Goal: Download file/media

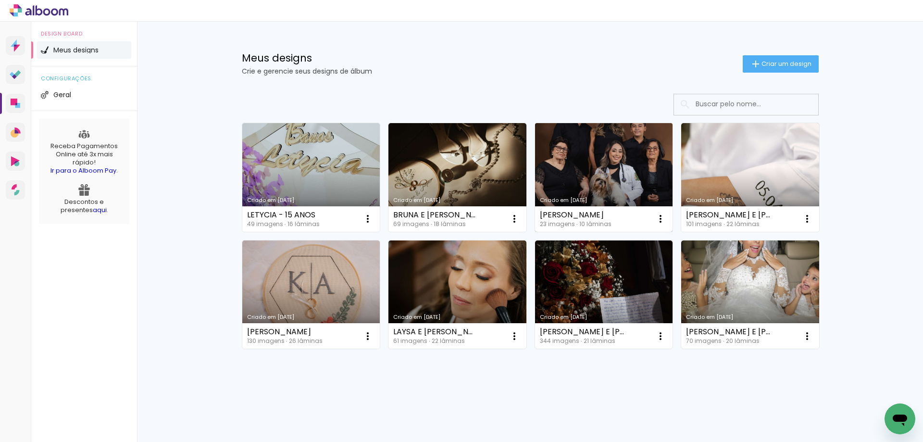
click at [624, 191] on link "Criado em [DATE]" at bounding box center [604, 177] width 138 height 109
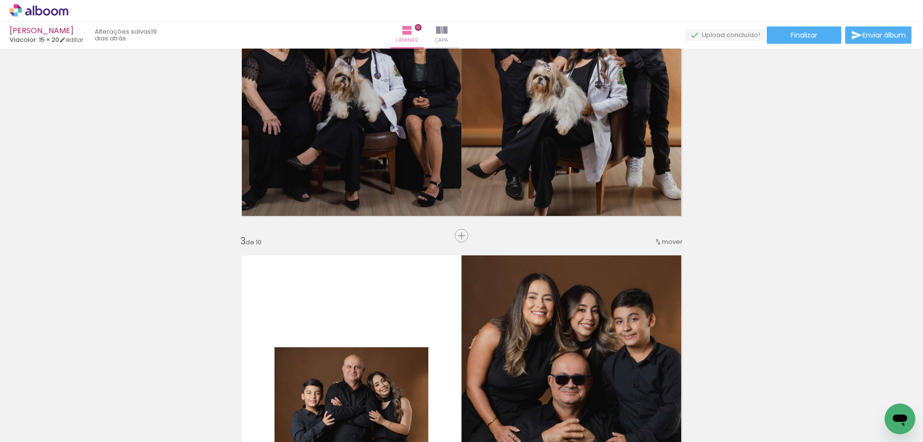
scroll to position [817, 0]
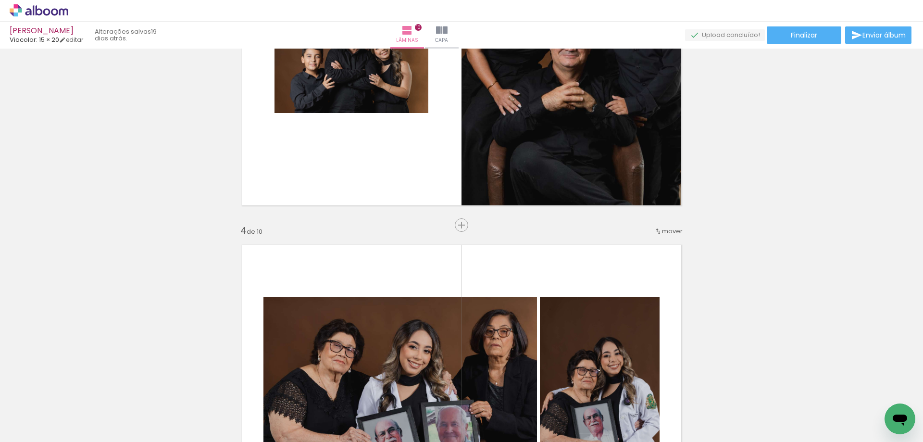
drag, startPoint x: 460, startPoint y: 227, endPoint x: 550, endPoint y: 234, distance: 90.6
click at [467, 227] on span "Inserir lâmina" at bounding box center [485, 225] width 37 height 6
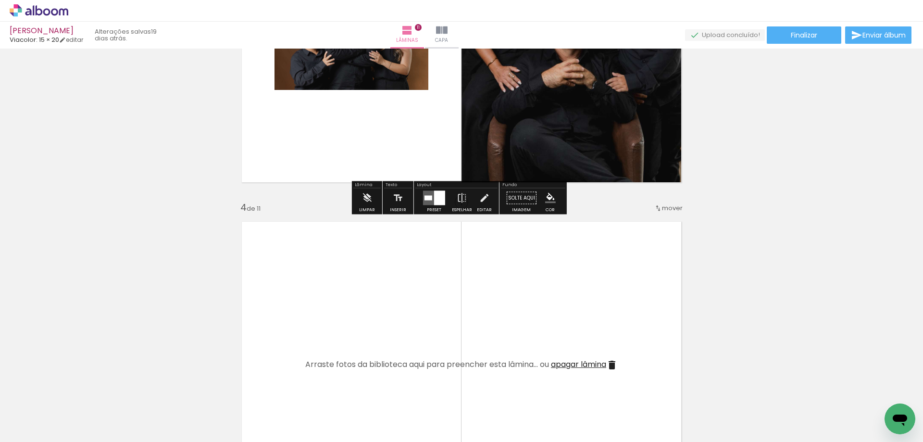
scroll to position [913, 0]
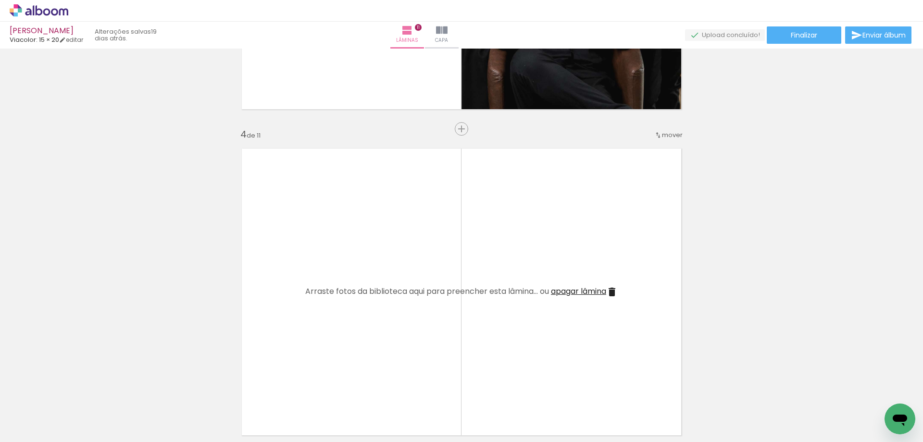
click at [589, 286] on span "apagar lâmina" at bounding box center [578, 290] width 55 height 11
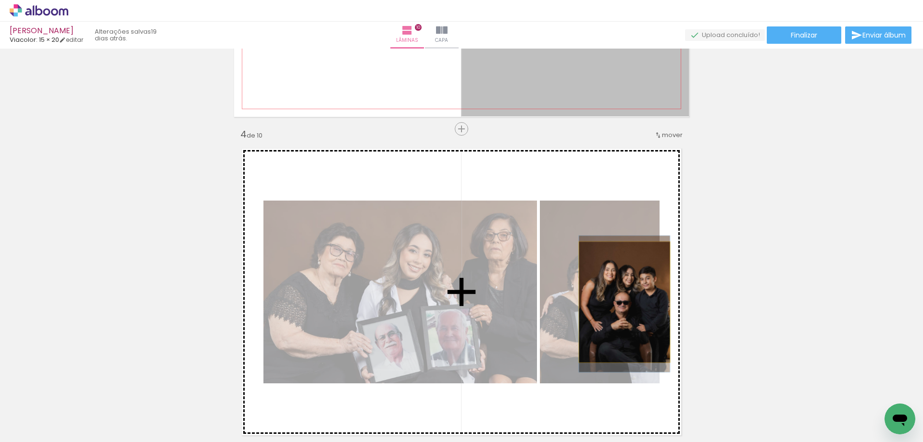
drag, startPoint x: 544, startPoint y: 77, endPoint x: 620, endPoint y: 302, distance: 237.6
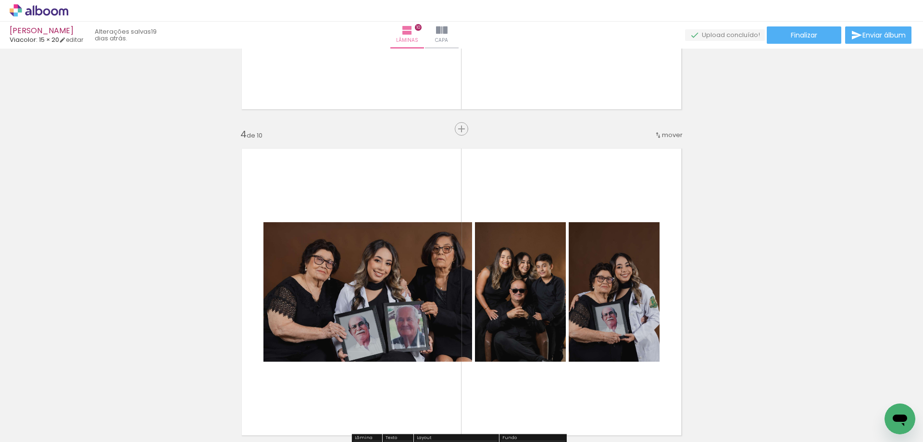
scroll to position [769, 0]
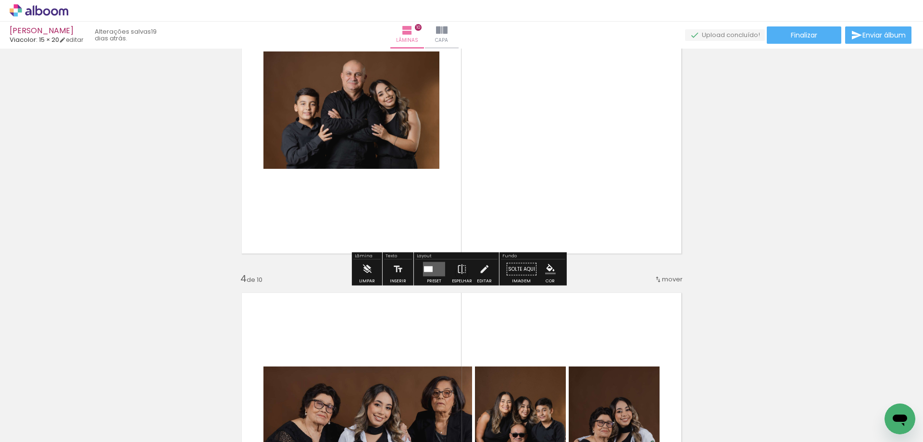
click at [438, 263] on quentale-layouter at bounding box center [434, 269] width 22 height 14
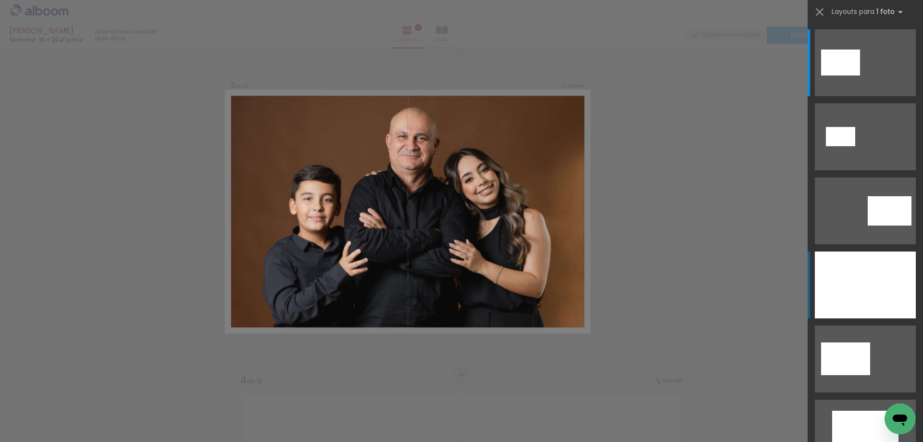
scroll to position [664, 0]
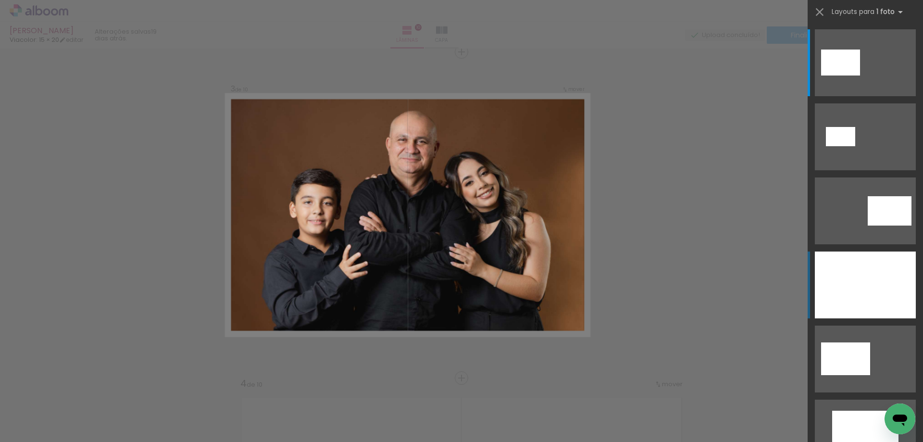
click at [843, 267] on div at bounding box center [865, 284] width 101 height 67
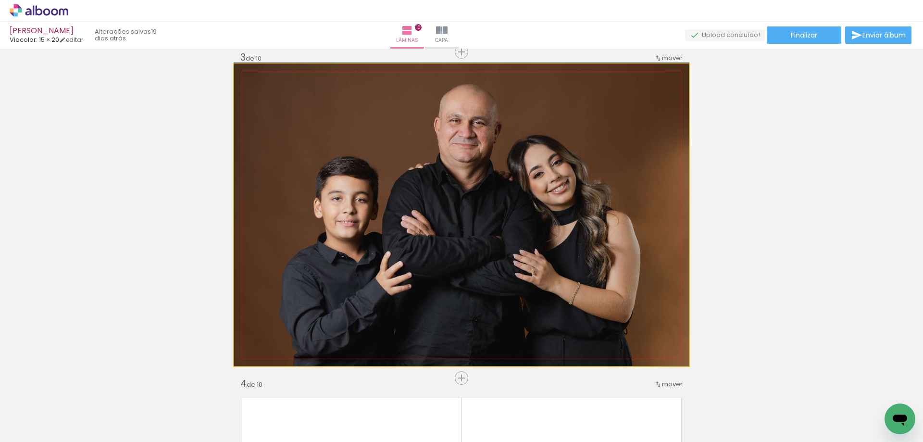
drag, startPoint x: 401, startPoint y: 187, endPoint x: 335, endPoint y: 174, distance: 66.8
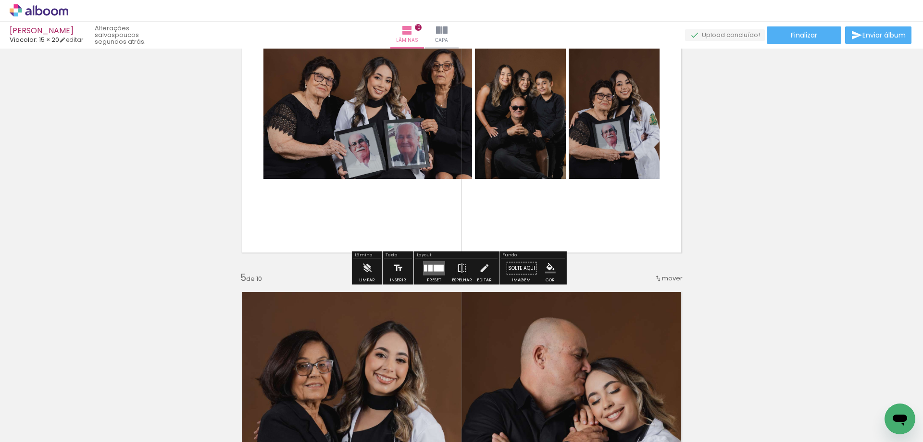
scroll to position [1097, 0]
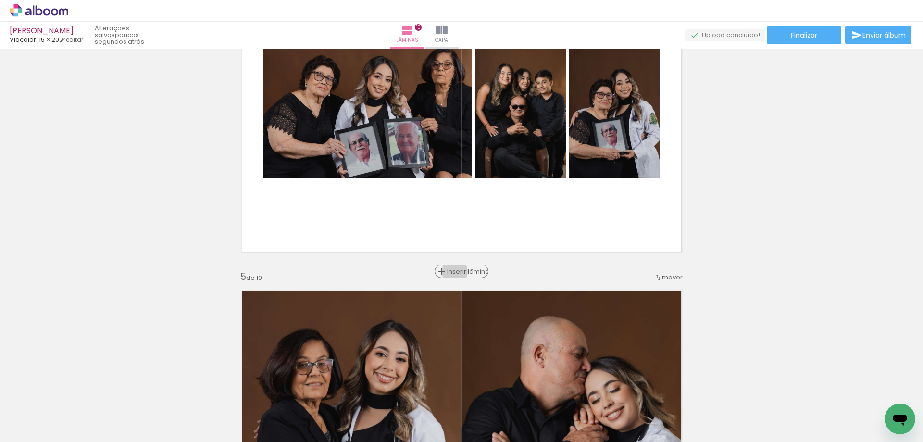
click at [451, 271] on span "Inserir lâmina" at bounding box center [465, 271] width 37 height 6
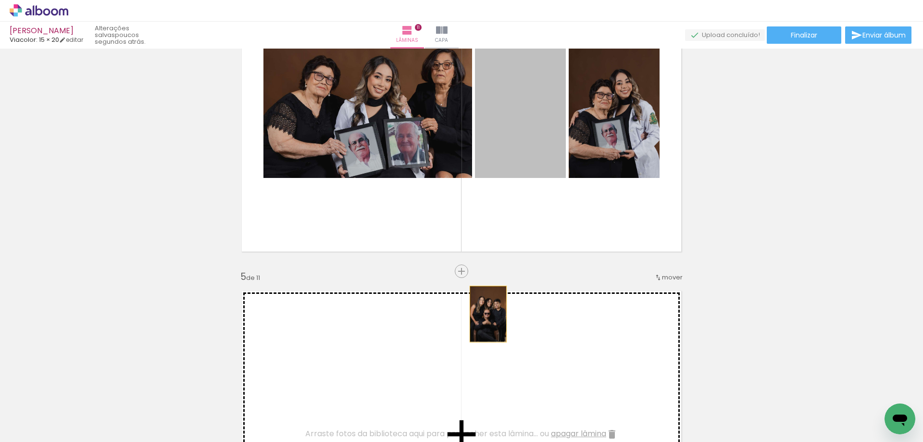
drag, startPoint x: 520, startPoint y: 143, endPoint x: 691, endPoint y: 168, distance: 173.0
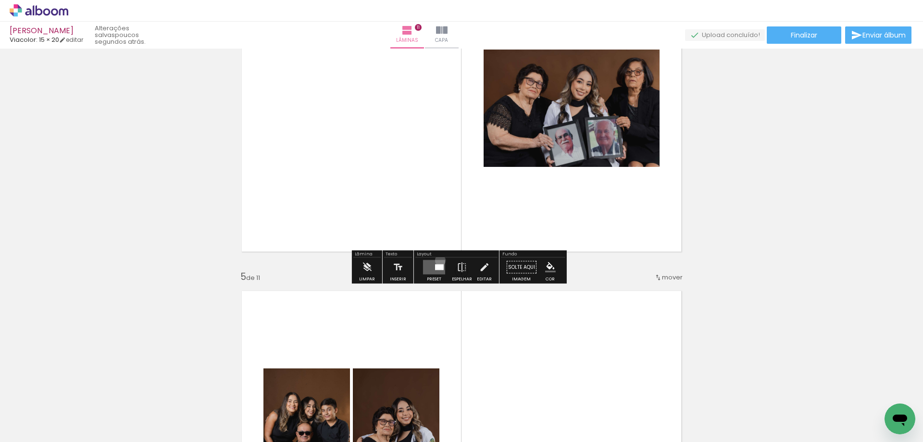
click at [437, 260] on quentale-layouter at bounding box center [434, 267] width 22 height 14
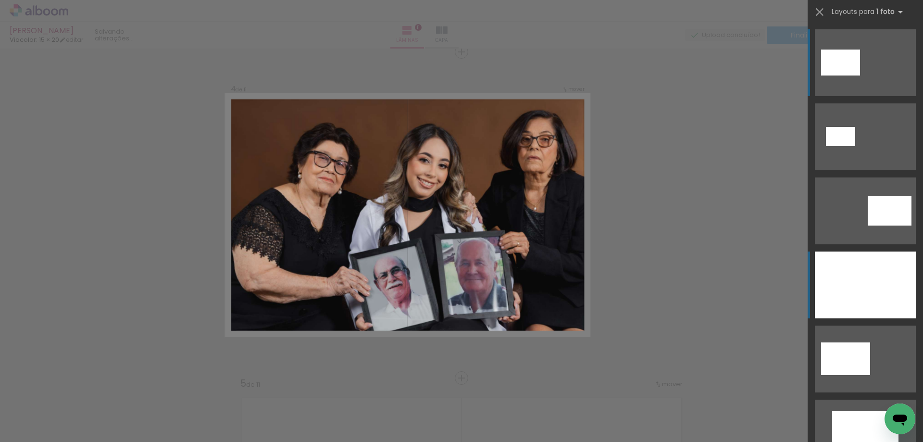
click at [851, 271] on div at bounding box center [865, 284] width 101 height 67
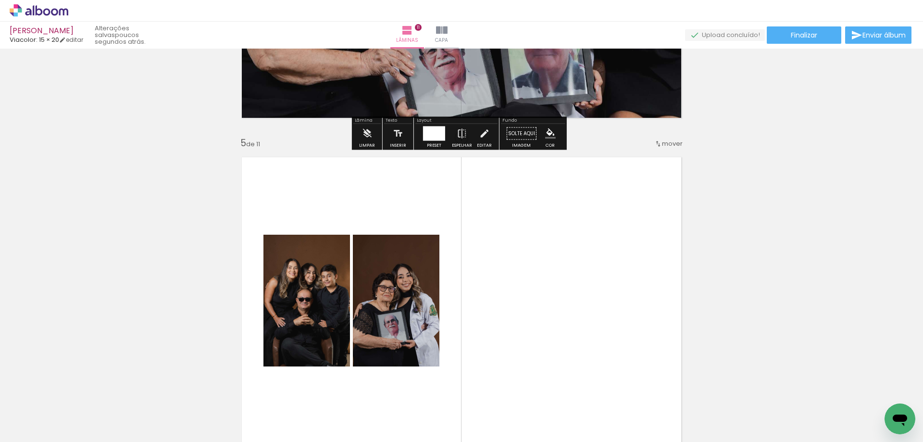
scroll to position [1471, 0]
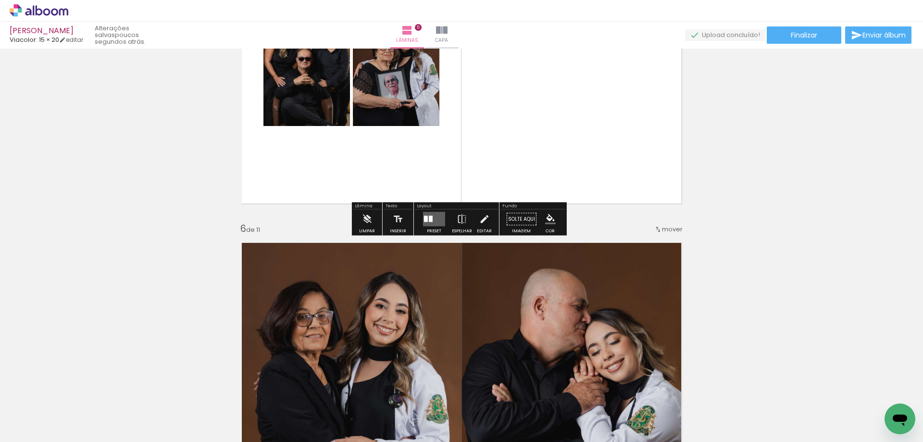
click at [434, 212] on quentale-layouter at bounding box center [434, 219] width 22 height 14
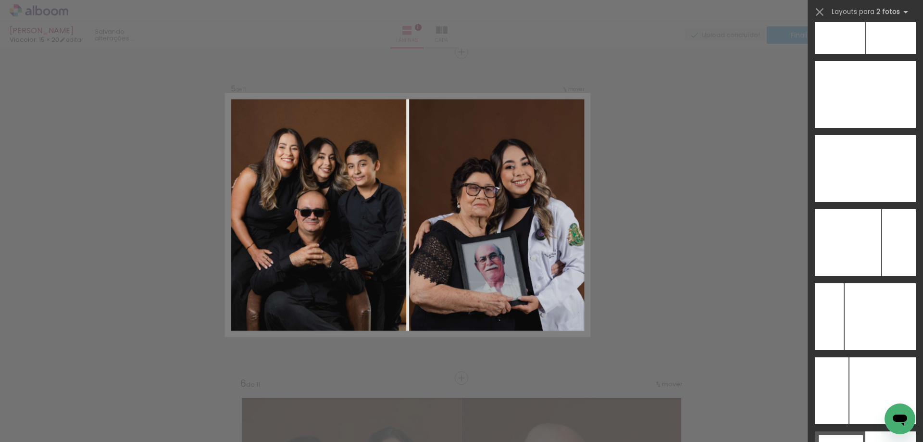
scroll to position [5383, 0]
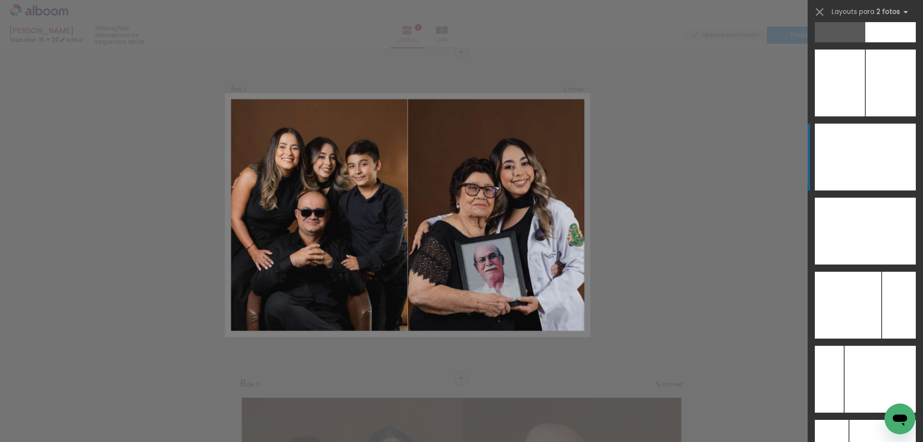
click at [844, 151] on div at bounding box center [840, 157] width 50 height 67
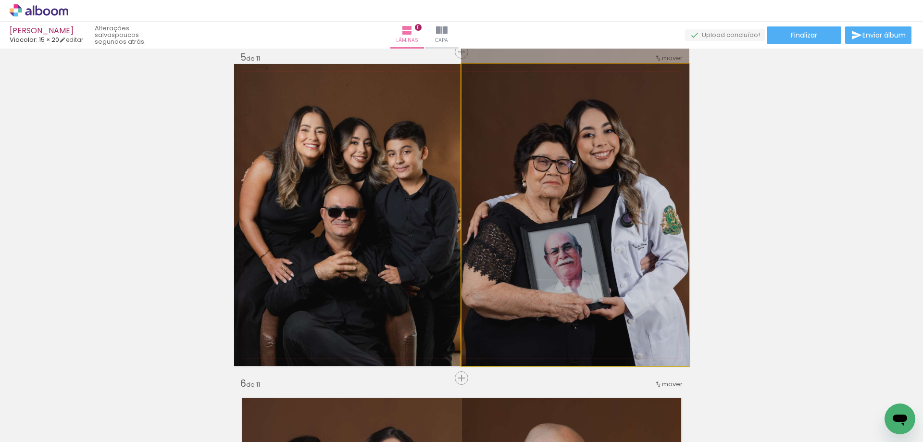
drag, startPoint x: 593, startPoint y: 181, endPoint x: 587, endPoint y: 147, distance: 34.2
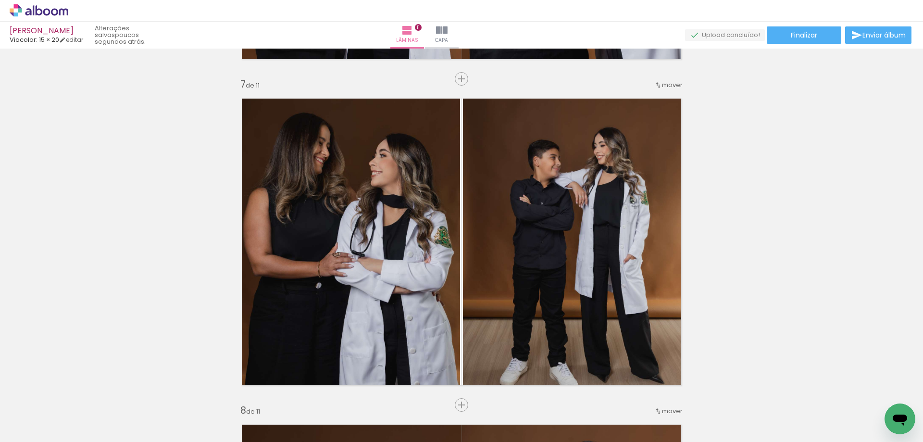
scroll to position [1700, 0]
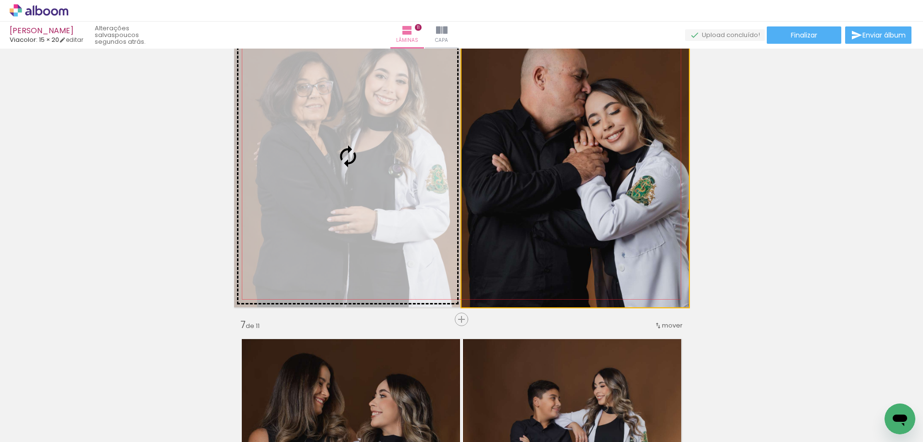
drag, startPoint x: 410, startPoint y: 151, endPoint x: 366, endPoint y: 149, distance: 43.8
click at [0, 0] on slot at bounding box center [0, 0] width 0 height 0
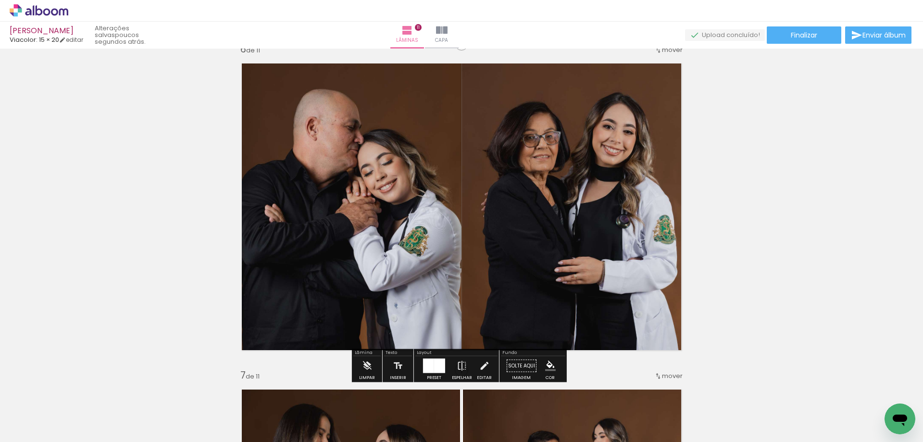
scroll to position [1604, 0]
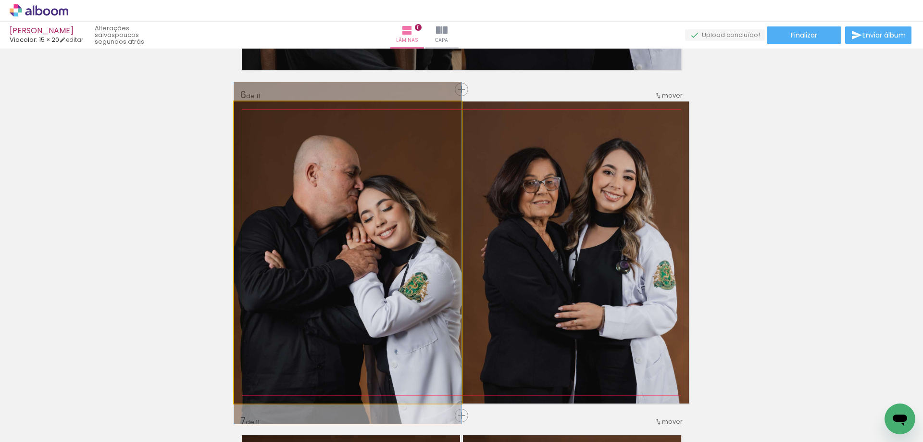
drag, startPoint x: 396, startPoint y: 198, endPoint x: 557, endPoint y: 205, distance: 161.6
click at [0, 0] on slot at bounding box center [0, 0] width 0 height 0
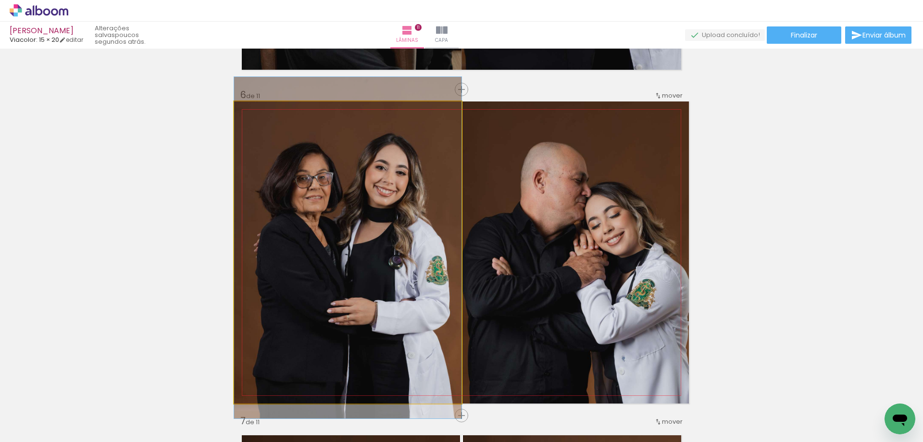
drag, startPoint x: 360, startPoint y: 203, endPoint x: 366, endPoint y: 196, distance: 9.5
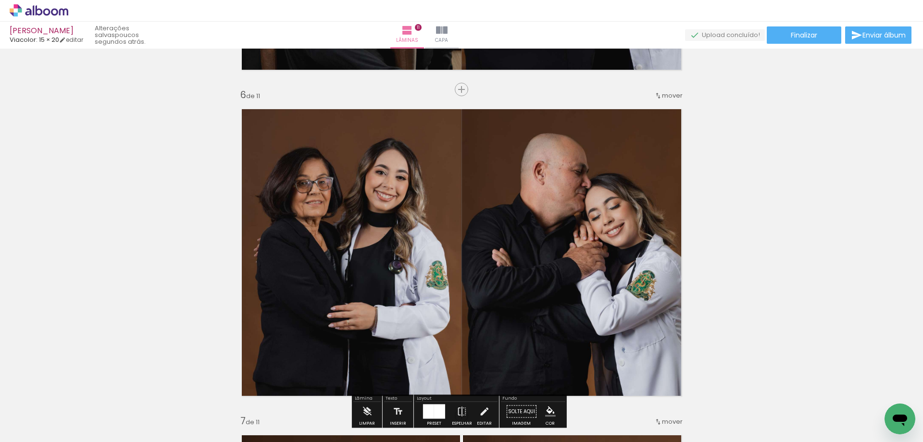
click at [744, 206] on div "Inserir lâmina 1 de 11 Inserir lâmina 2 de 11 Inserir lâmina 3 de 11 Inserir lâ…" at bounding box center [461, 403] width 923 height 3911
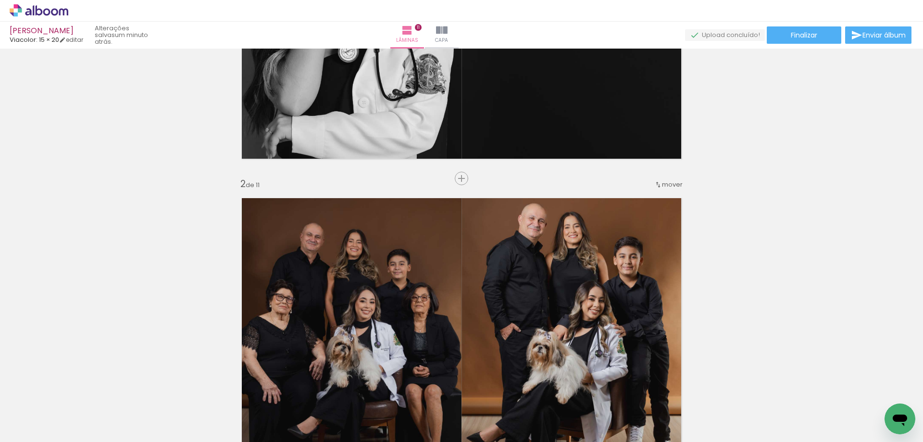
scroll to position [0, 0]
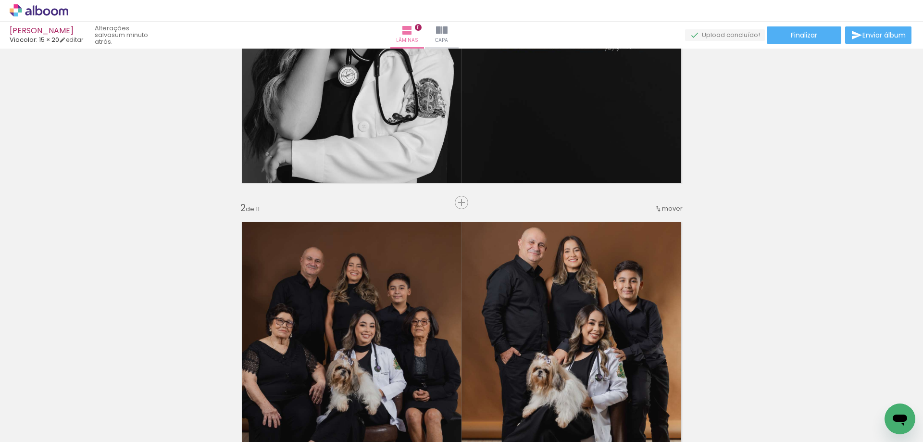
scroll to position [288, 0]
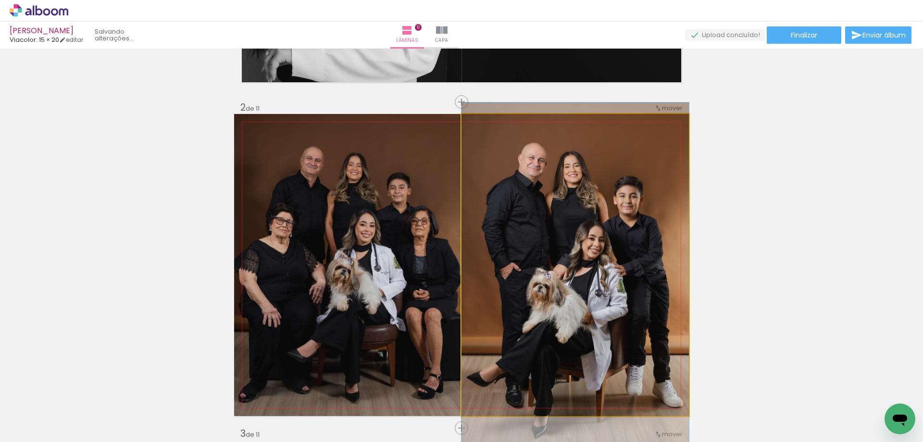
click at [561, 190] on quentale-photo at bounding box center [574, 265] width 227 height 302
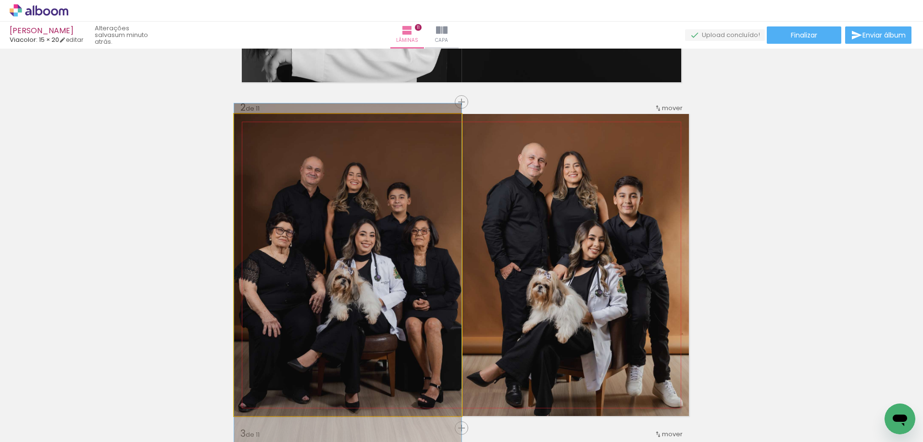
drag, startPoint x: 401, startPoint y: 194, endPoint x: 399, endPoint y: 204, distance: 10.8
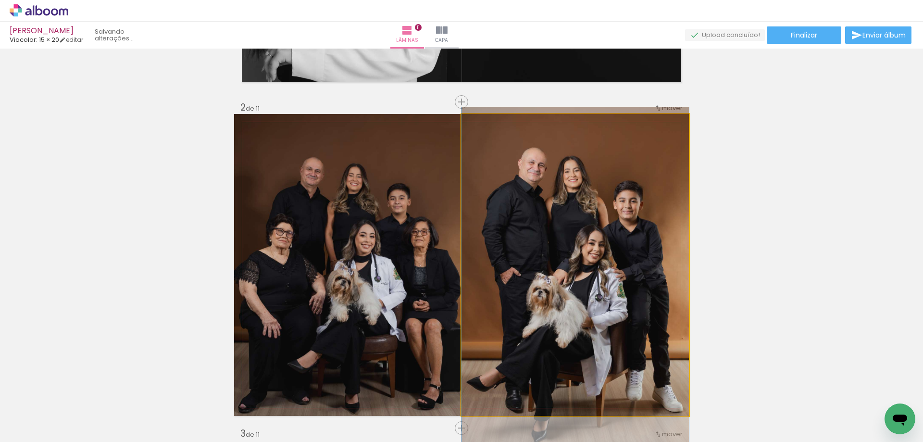
drag, startPoint x: 543, startPoint y: 201, endPoint x: 542, endPoint y: 207, distance: 5.5
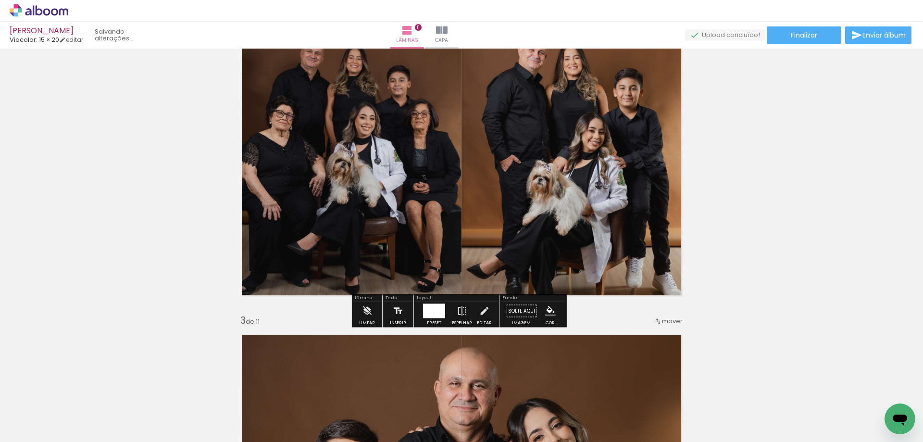
scroll to position [384, 0]
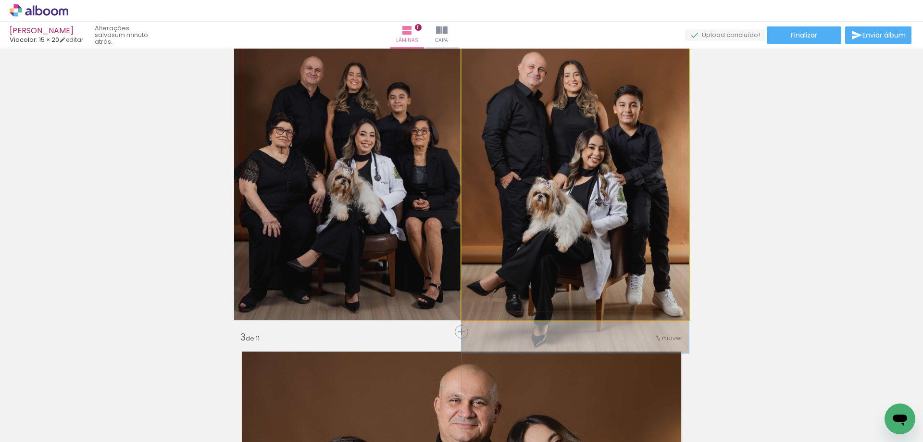
click at [603, 196] on quentale-photo at bounding box center [574, 169] width 227 height 302
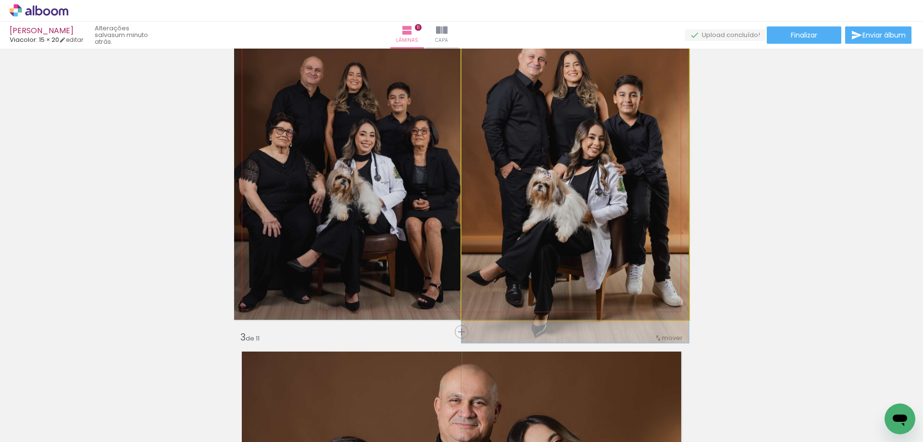
drag, startPoint x: 603, startPoint y: 196, endPoint x: 601, endPoint y: 191, distance: 5.2
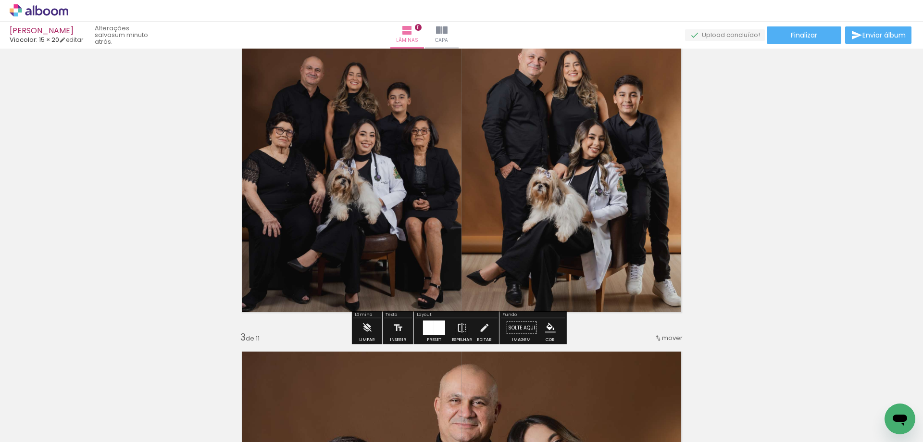
drag, startPoint x: 748, startPoint y: 185, endPoint x: 776, endPoint y: 186, distance: 28.4
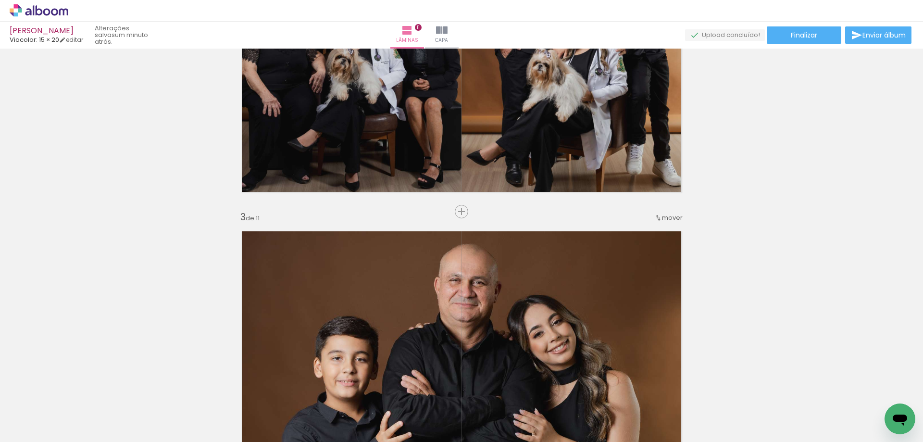
scroll to position [433, 0]
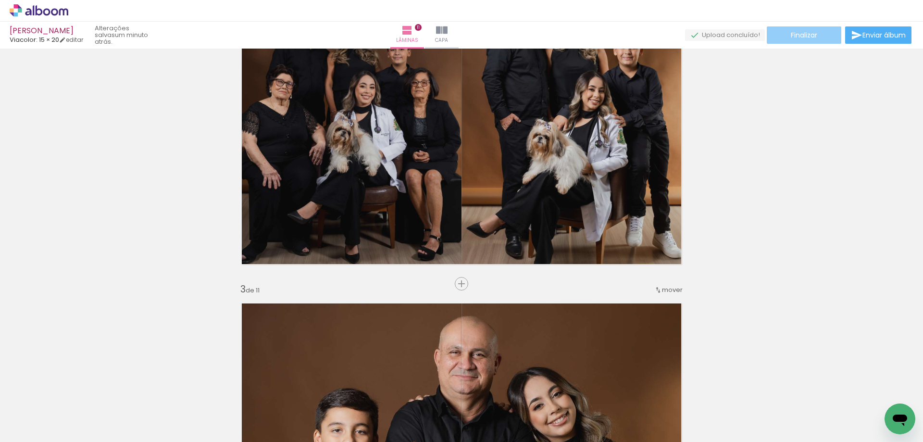
click at [819, 39] on paper-button "Finalizar" at bounding box center [804, 34] width 74 height 17
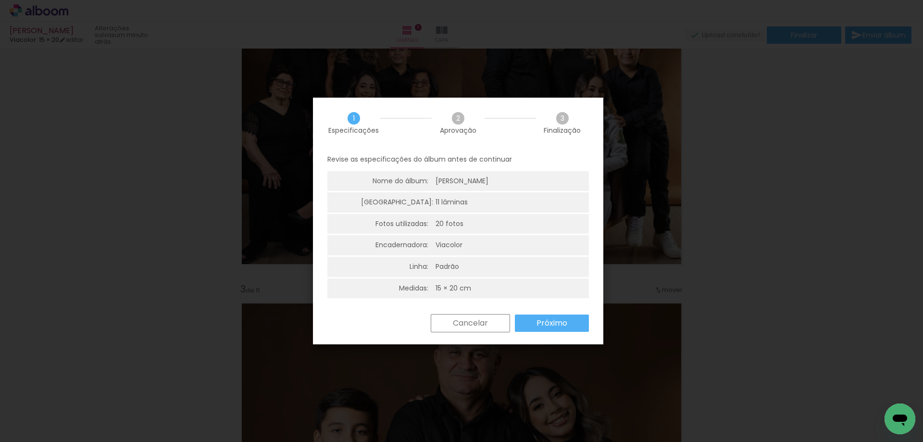
click at [571, 316] on paper-button "Próximo" at bounding box center [552, 322] width 74 height 17
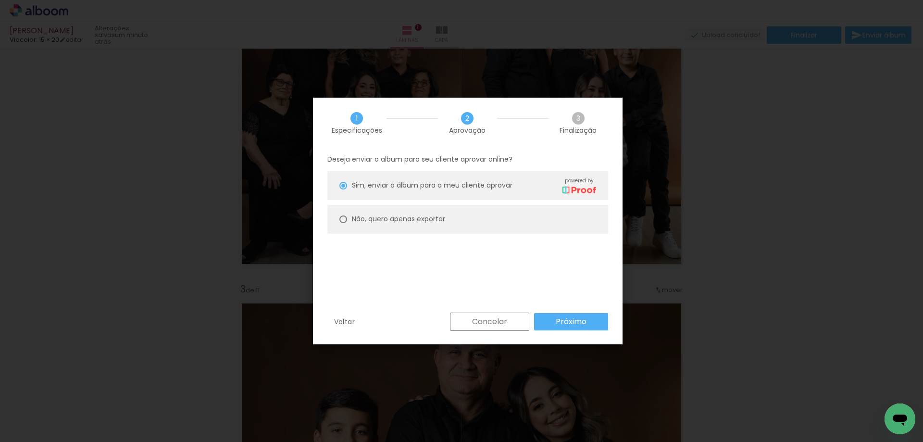
click at [0, 0] on slot "Não, quero apenas exportar" at bounding box center [0, 0] width 0 height 0
type paper-radio-button "on"
click at [554, 320] on paper-button "Próximo" at bounding box center [571, 321] width 74 height 17
type input "Alta, 300 DPI"
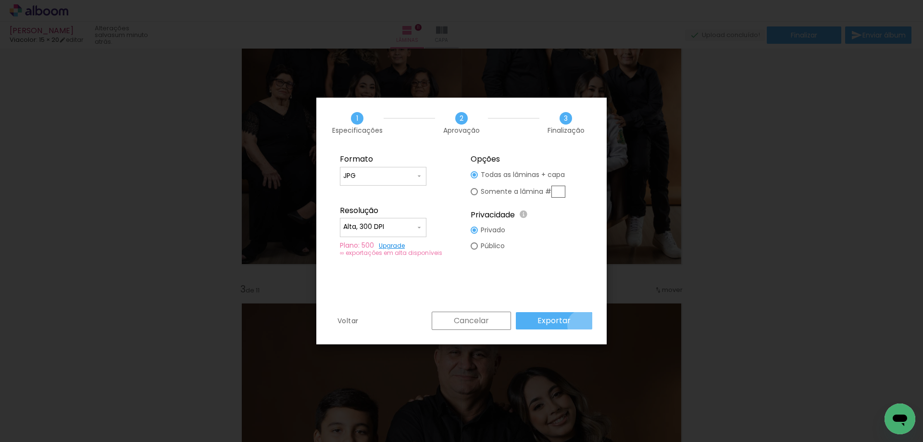
click at [584, 325] on paper-button "Exportar" at bounding box center [554, 320] width 76 height 17
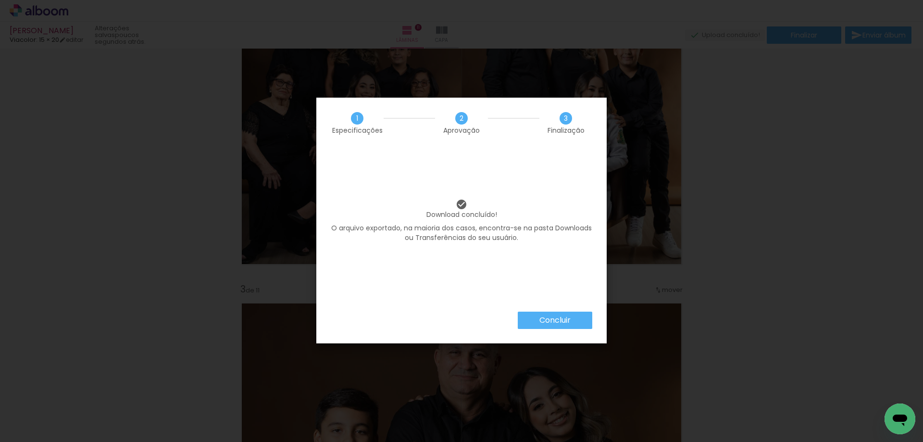
click at [541, 303] on div "Download concluído! O arquivo exportado, na maioria dos casos, encontra-se na p…" at bounding box center [461, 229] width 290 height 163
drag, startPoint x: 544, startPoint y: 313, endPoint x: 548, endPoint y: 309, distance: 5.8
click at [545, 314] on paper-button "Concluir" at bounding box center [555, 319] width 74 height 17
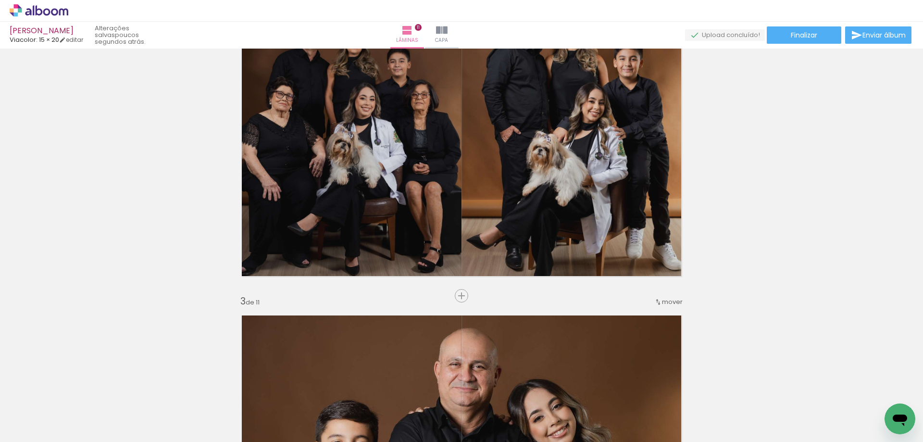
scroll to position [288, 0]
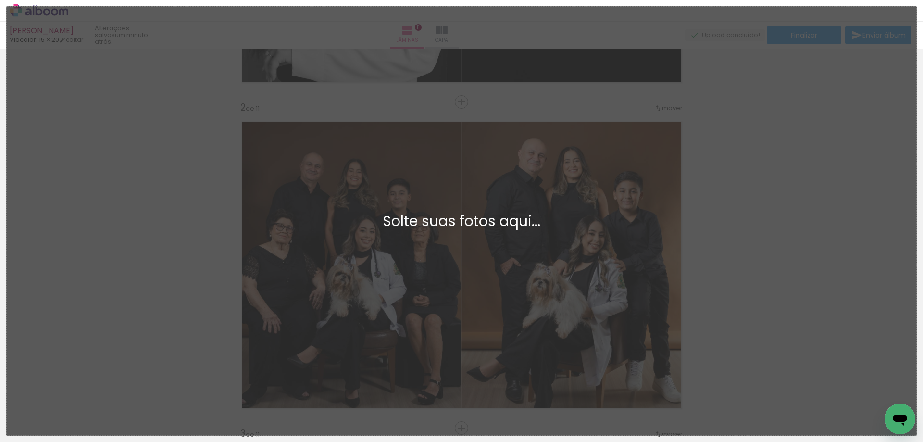
click at [815, 245] on quentale-workspace at bounding box center [461, 221] width 923 height 442
